Goal: Find specific page/section: Find specific page/section

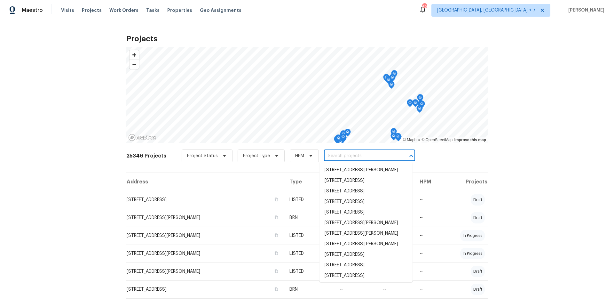
click at [324, 155] on input "text" at bounding box center [360, 156] width 73 height 10
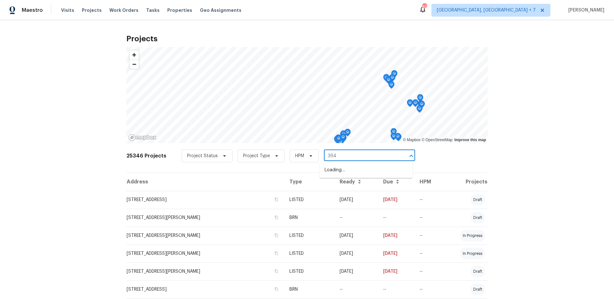
type input "3940"
click at [346, 193] on li "[STREET_ADDRESS][PERSON_NAME]" at bounding box center [366, 191] width 93 height 11
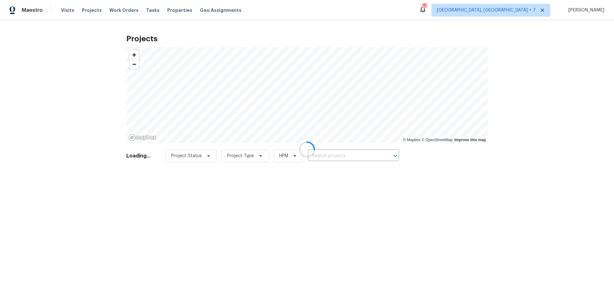
type input "[STREET_ADDRESS][PERSON_NAME]"
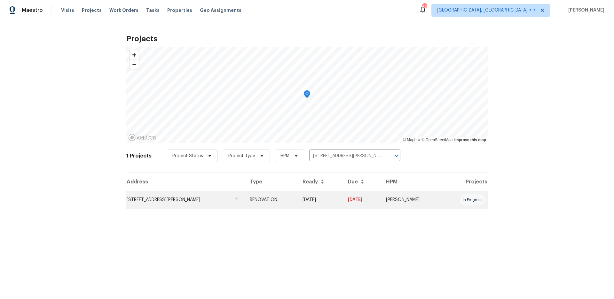
click at [182, 203] on td "[STREET_ADDRESS][PERSON_NAME]" at bounding box center [185, 200] width 118 height 18
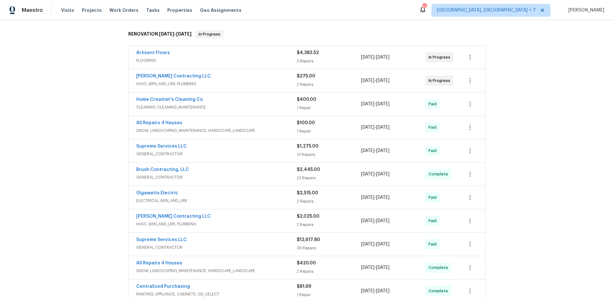
scroll to position [101, 0]
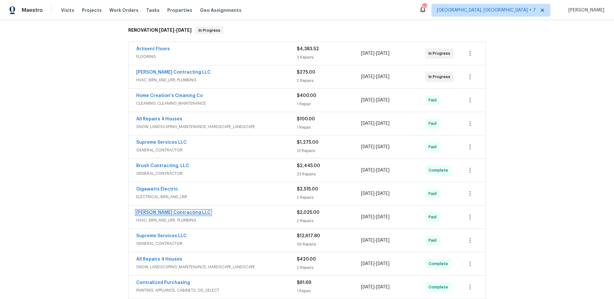
click at [167, 211] on link "[PERSON_NAME] Contracting LLC" at bounding box center [173, 212] width 75 height 4
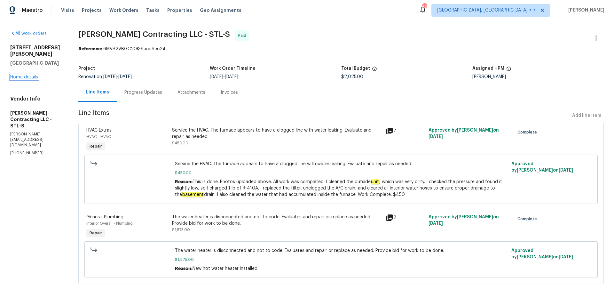
click at [19, 75] on link "Home details" at bounding box center [24, 77] width 28 height 4
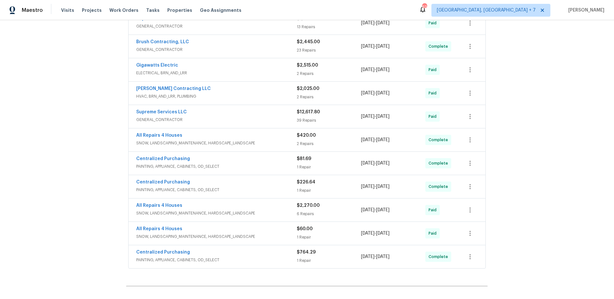
scroll to position [205, 0]
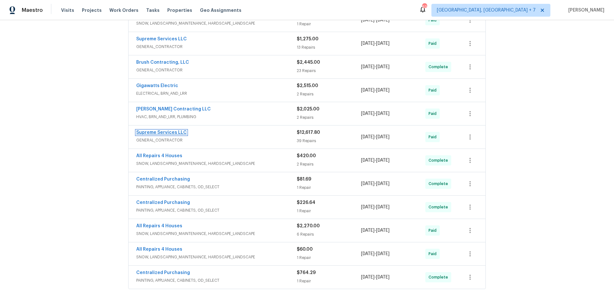
click at [154, 132] on link "Supreme Services LLC" at bounding box center [161, 132] width 51 height 4
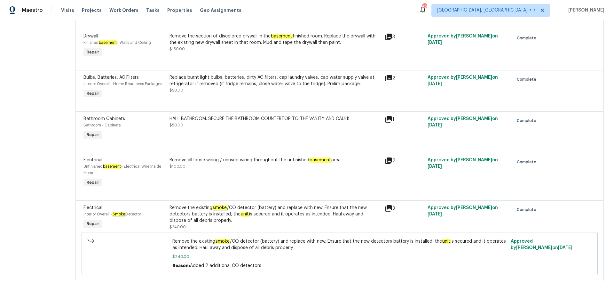
scroll to position [1831, 0]
click at [269, 183] on div "Remove all loose wiring / unused wiring throughout the unfinished basement area…" at bounding box center [275, 173] width 215 height 36
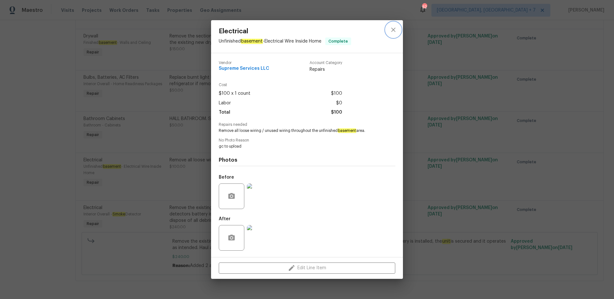
click at [397, 30] on button "close" at bounding box center [393, 29] width 15 height 15
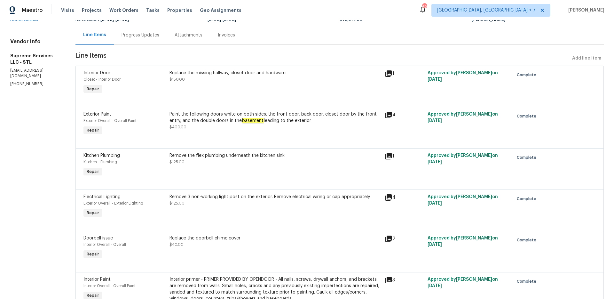
scroll to position [0, 0]
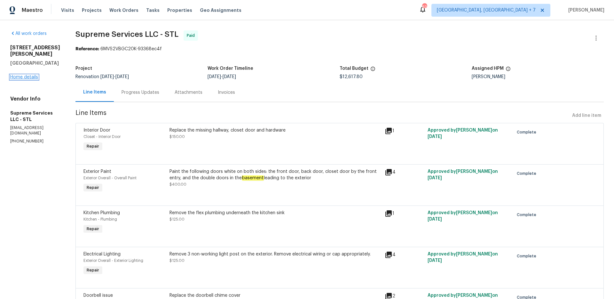
click at [30, 75] on link "Home details" at bounding box center [24, 77] width 28 height 4
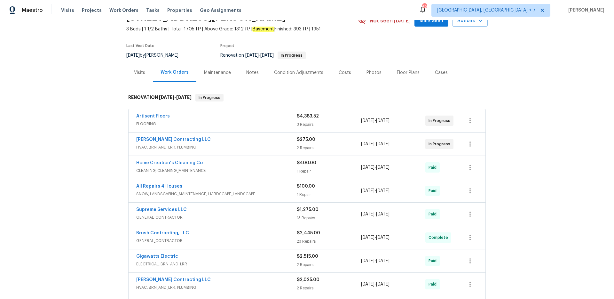
scroll to position [36, 0]
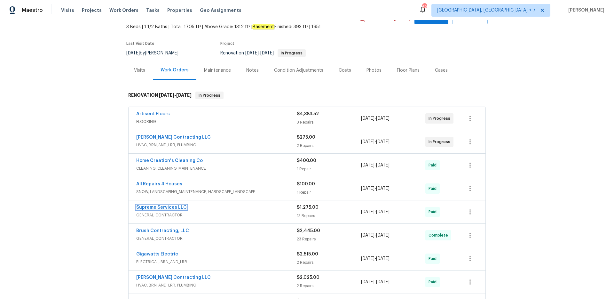
click at [162, 207] on link "Supreme Services LLC" at bounding box center [161, 207] width 51 height 4
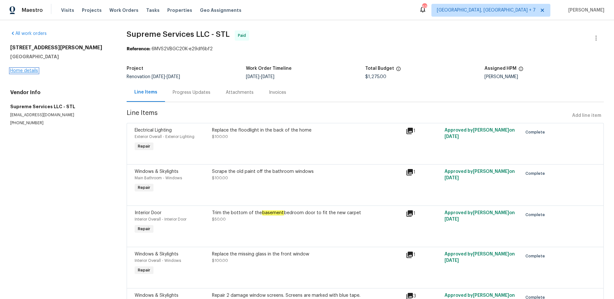
click at [26, 68] on link "Home details" at bounding box center [24, 70] width 28 height 4
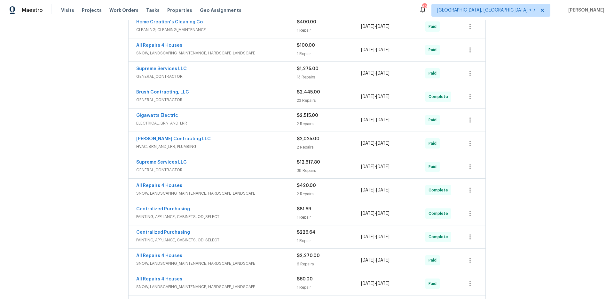
scroll to position [180, 0]
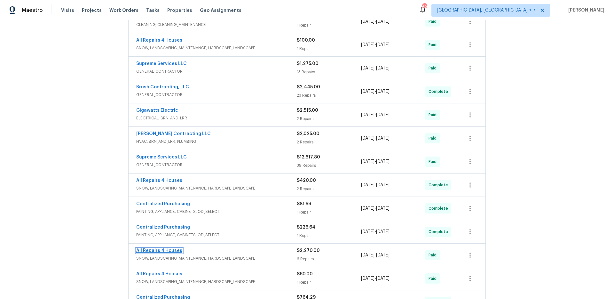
click at [143, 252] on link "All Repairs 4 Houses" at bounding box center [159, 250] width 46 height 4
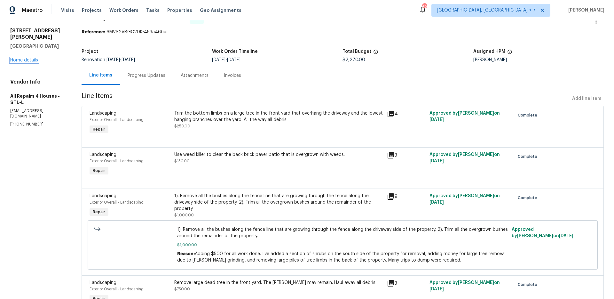
scroll to position [7, 0]
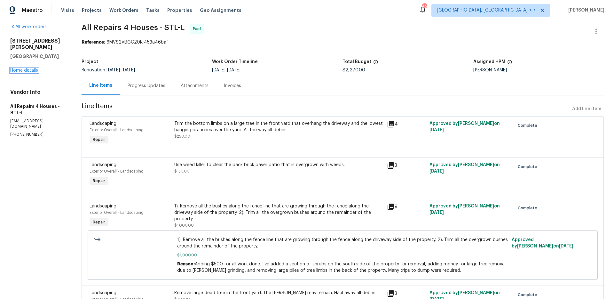
click at [30, 68] on link "Home details" at bounding box center [24, 70] width 28 height 4
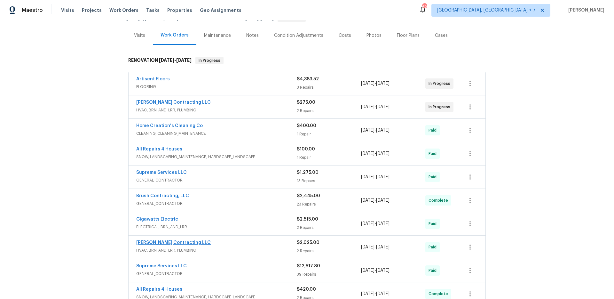
scroll to position [75, 0]
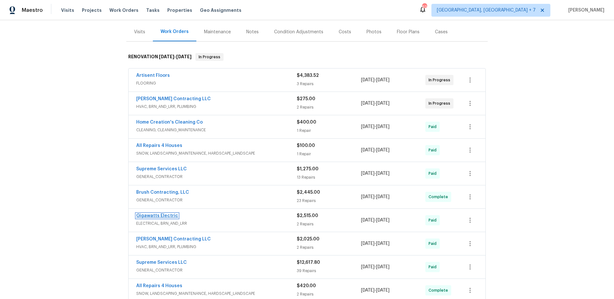
click at [168, 216] on link "Gigawatts Electric" at bounding box center [157, 215] width 42 height 4
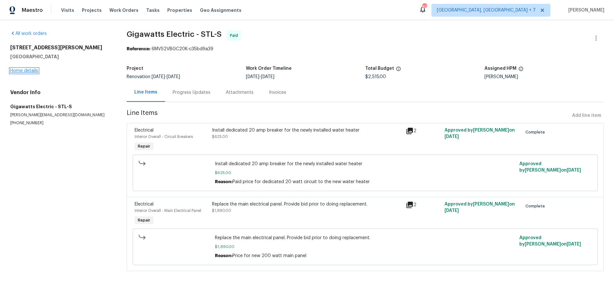
click at [21, 70] on link "Home details" at bounding box center [24, 70] width 28 height 4
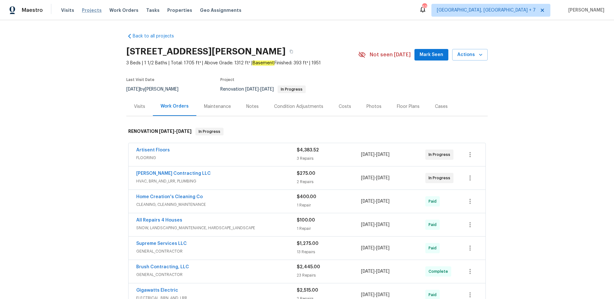
click at [89, 9] on span "Projects" at bounding box center [92, 10] width 20 height 6
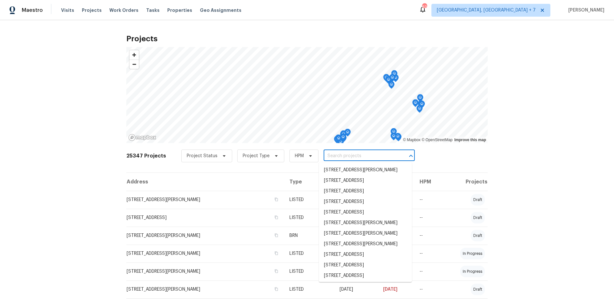
click at [340, 157] on input "text" at bounding box center [360, 156] width 73 height 10
type input "611 s"
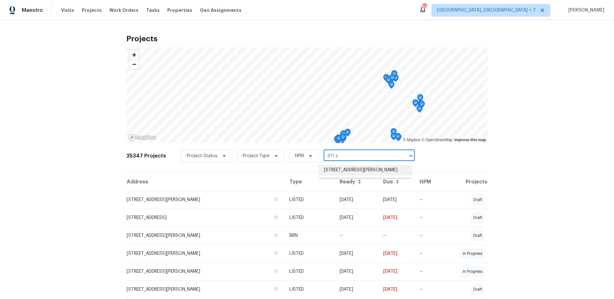
click at [356, 172] on li "[STREET_ADDRESS][PERSON_NAME]" at bounding box center [365, 170] width 93 height 11
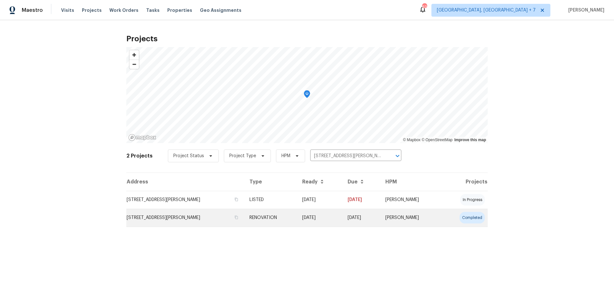
click at [169, 215] on td "[STREET_ADDRESS][PERSON_NAME]" at bounding box center [185, 218] width 118 height 18
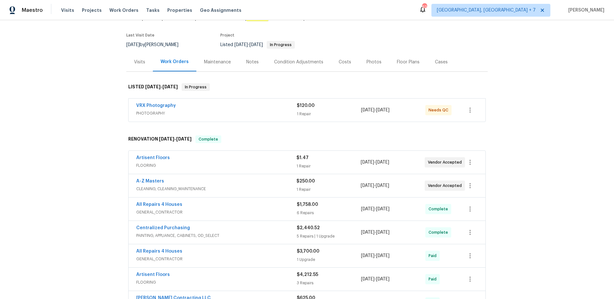
scroll to position [51, 0]
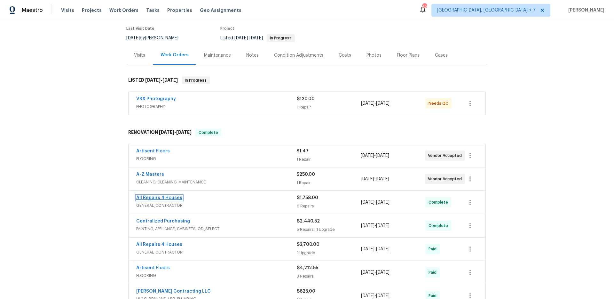
click at [151, 198] on link "All Repairs 4 Houses" at bounding box center [159, 198] width 46 height 4
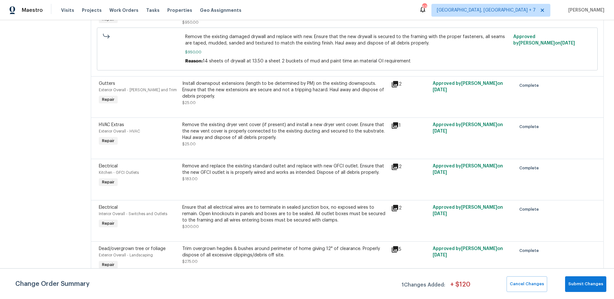
scroll to position [130, 0]
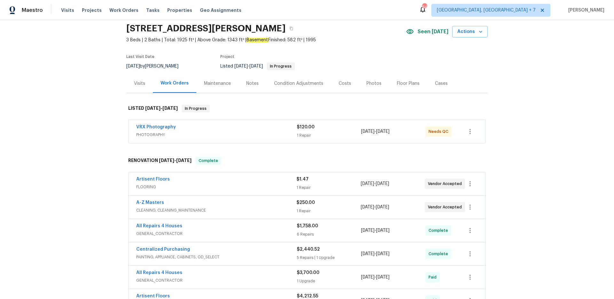
scroll to position [26, 0]
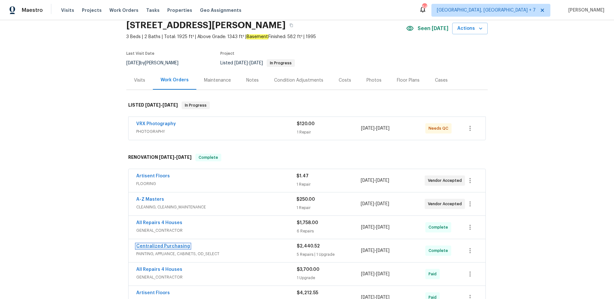
click at [158, 246] on link "Centralized Purchasing" at bounding box center [163, 246] width 54 height 4
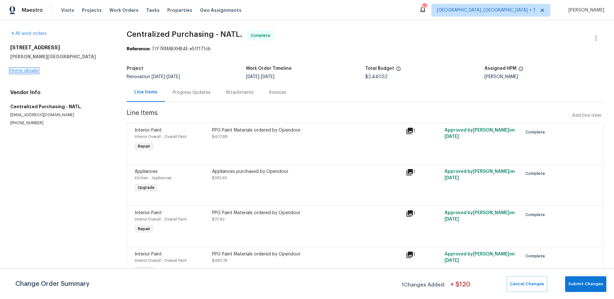
click at [20, 70] on link "Home details" at bounding box center [24, 70] width 28 height 4
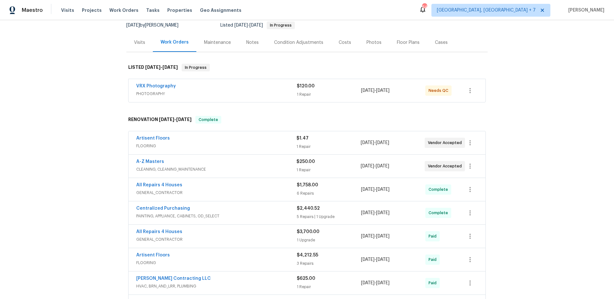
scroll to position [66, 0]
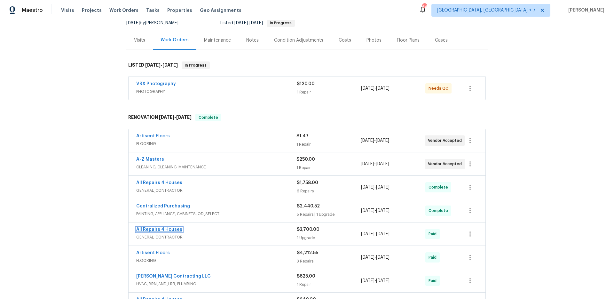
click at [165, 228] on link "All Repairs 4 Houses" at bounding box center [159, 229] width 46 height 4
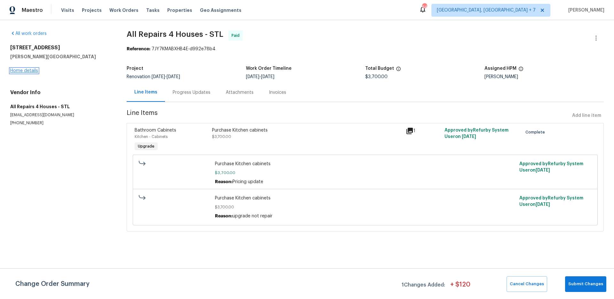
click at [26, 71] on link "Home details" at bounding box center [24, 70] width 28 height 4
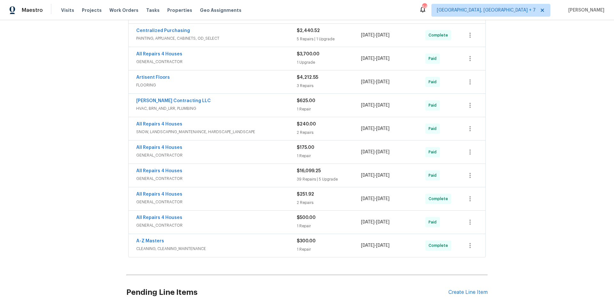
scroll to position [245, 0]
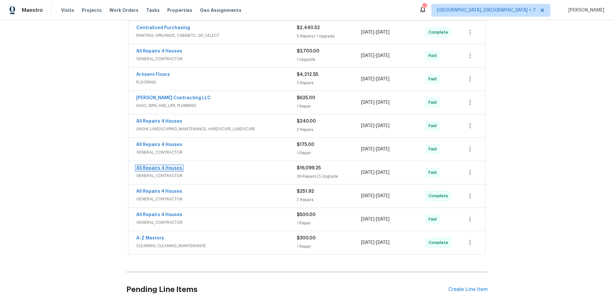
click at [165, 168] on link "All Repairs 4 Houses" at bounding box center [159, 168] width 46 height 4
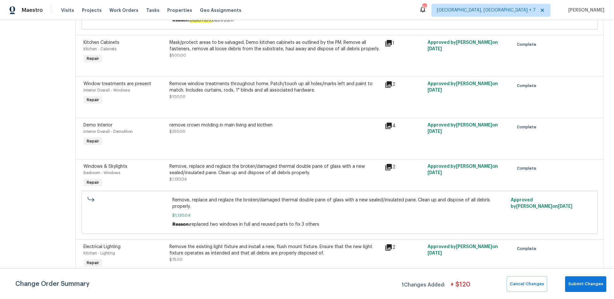
scroll to position [1919, 0]
click at [84, 12] on span "Projects" at bounding box center [92, 10] width 20 height 6
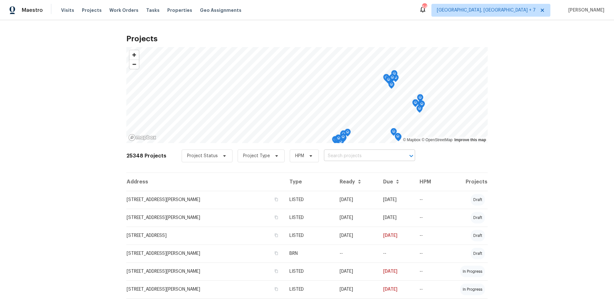
click at [333, 156] on input "text" at bounding box center [360, 156] width 73 height 10
type input "5765"
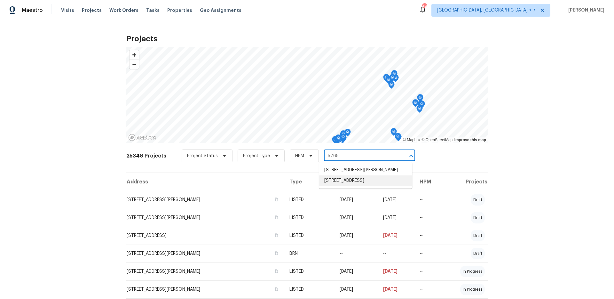
click at [335, 179] on li "5765 Liberty Creek Dr E, Indianapolis, IN 46254" at bounding box center [365, 180] width 93 height 11
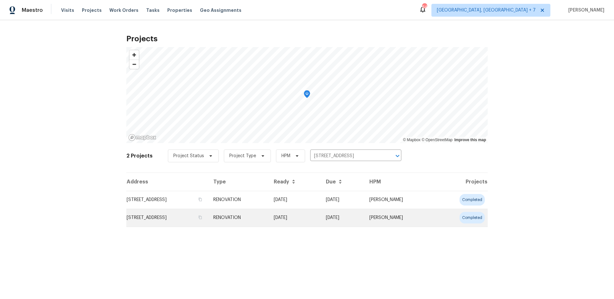
click at [205, 214] on td "5765 Liberty Creek Dr E, Indianapolis, IN 46254" at bounding box center [167, 218] width 82 height 18
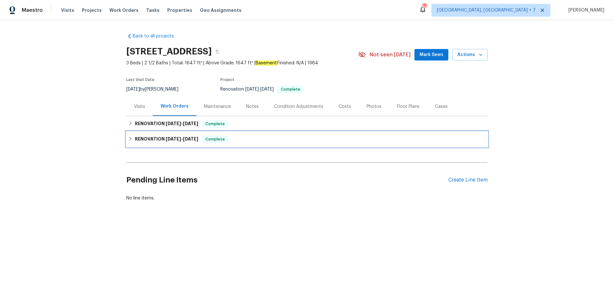
click at [155, 138] on h6 "RENOVATION 8/18/25 - 9/23/25" at bounding box center [166, 139] width 63 height 8
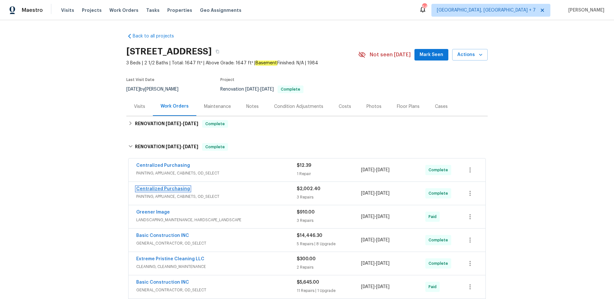
click at [156, 188] on link "Centralized Purchasing" at bounding box center [163, 189] width 54 height 4
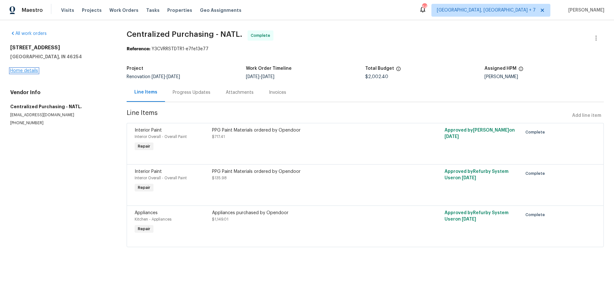
click at [30, 72] on link "Home details" at bounding box center [24, 70] width 28 height 4
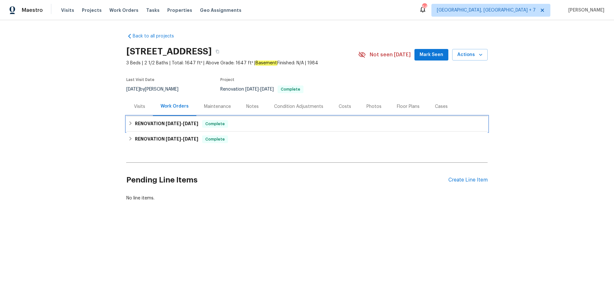
click at [172, 125] on span "9/24/25" at bounding box center [173, 123] width 15 height 4
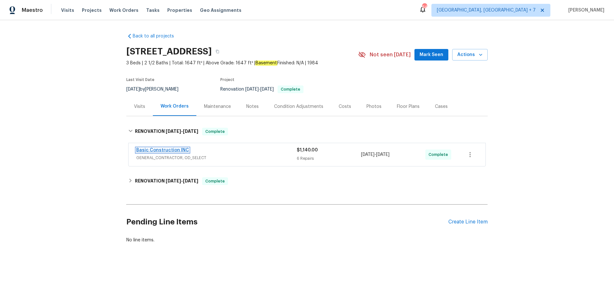
click at [182, 151] on link "Basic Construction INC" at bounding box center [162, 150] width 53 height 4
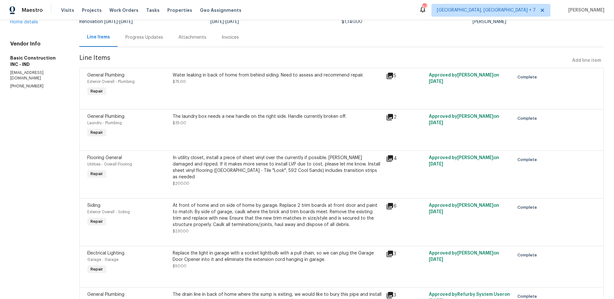
scroll to position [41, 0]
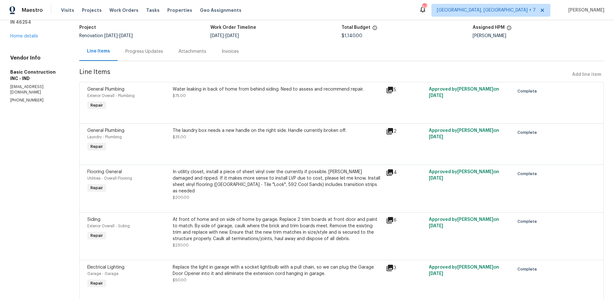
click at [24, 34] on div "5765 Liberty Creek Dr E Indianapolis, IN 46254 Home details" at bounding box center [37, 22] width 54 height 36
click at [23, 36] on link "Home details" at bounding box center [24, 36] width 28 height 4
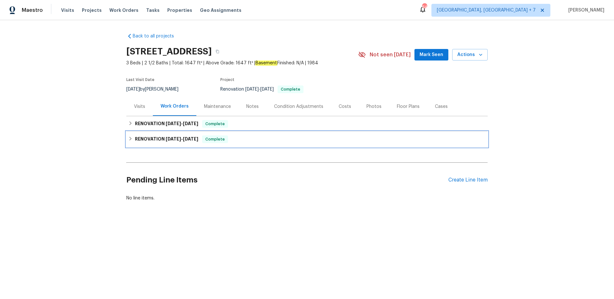
click at [161, 138] on h6 "RENOVATION 8/18/25 - 9/23/25" at bounding box center [166, 139] width 63 height 8
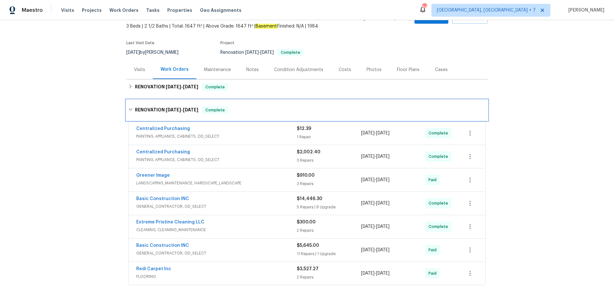
scroll to position [44, 0]
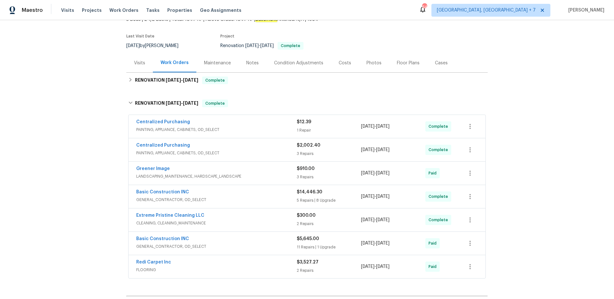
click at [163, 189] on span "Basic Construction INC" at bounding box center [162, 192] width 53 height 6
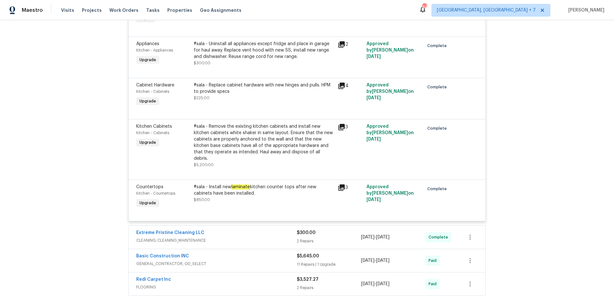
scroll to position [745, 0]
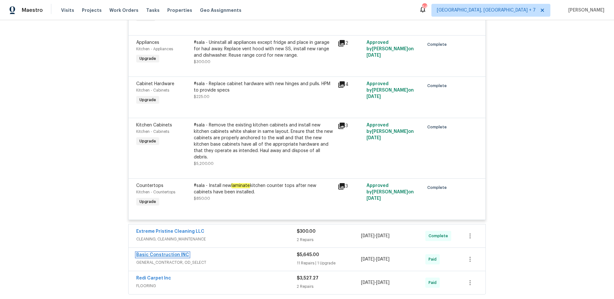
click at [172, 253] on link "Basic Construction INC" at bounding box center [162, 255] width 53 height 4
